Goal: Information Seeking & Learning: Learn about a topic

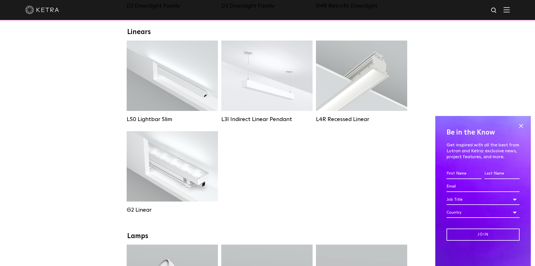
scroll to position [337, 0]
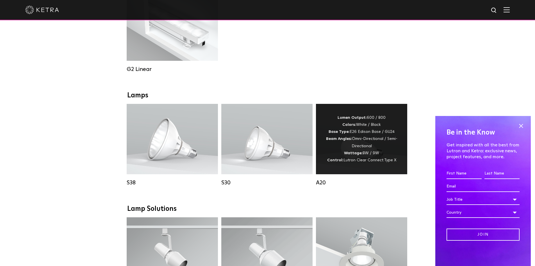
click at [362, 136] on div "Lumen Output: 600 / 800 Colors: White / Black Base Type: E26 Edison Base / GU24…" at bounding box center [362, 138] width 74 height 49
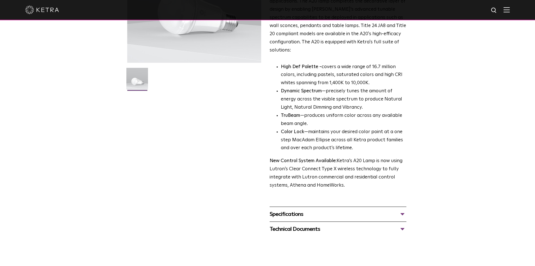
scroll to position [253, 0]
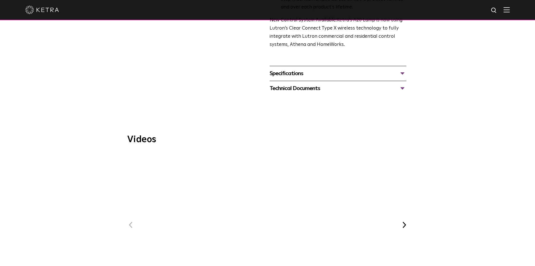
click at [405, 69] on div "Specifications" at bounding box center [338, 73] width 137 height 9
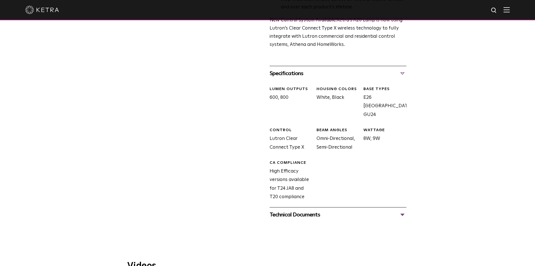
scroll to position [337, 0]
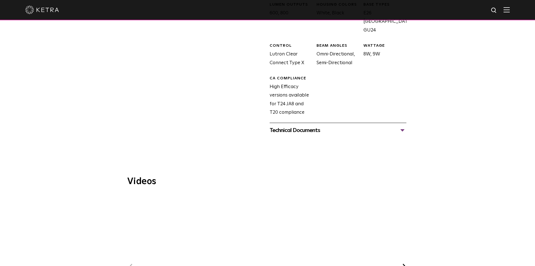
click at [403, 126] on div "Technical Documents" at bounding box center [338, 130] width 137 height 9
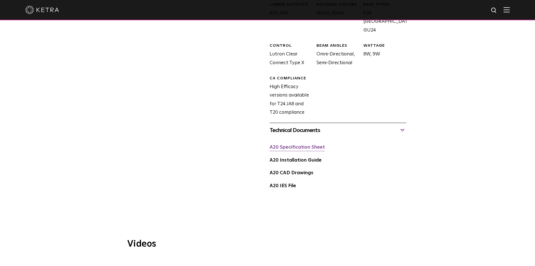
click at [289, 145] on link "A20 Specification Sheet" at bounding box center [297, 147] width 55 height 5
